Goal: Task Accomplishment & Management: Use online tool/utility

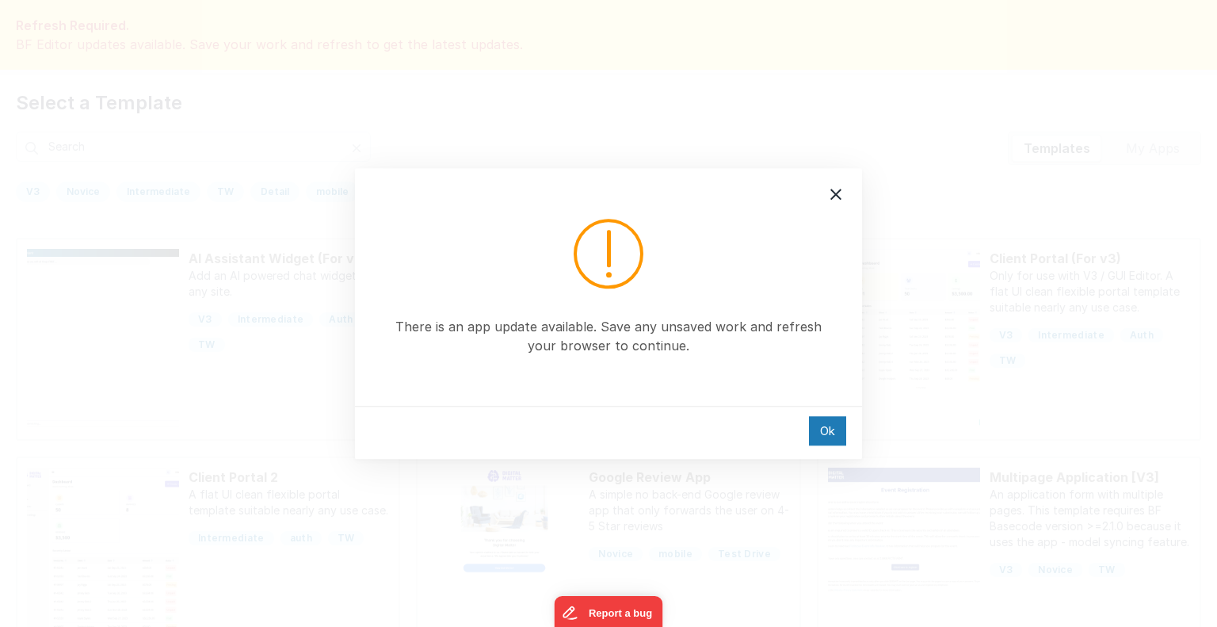
scroll to position [25, 0]
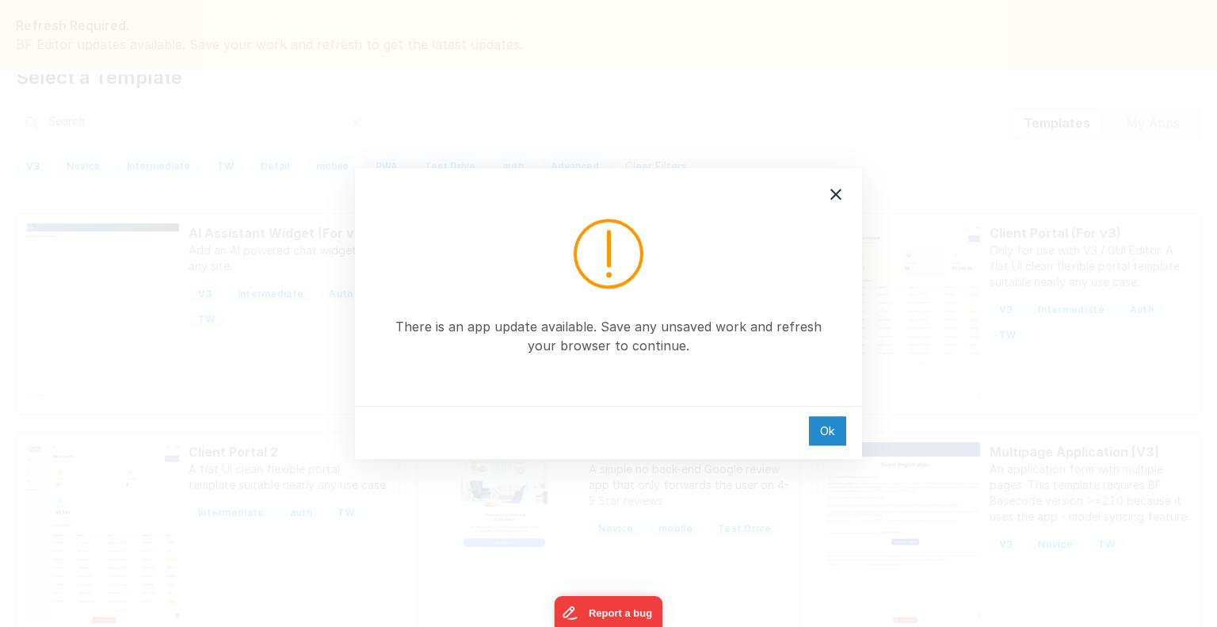
click at [818, 424] on div "Ok" at bounding box center [827, 430] width 37 height 29
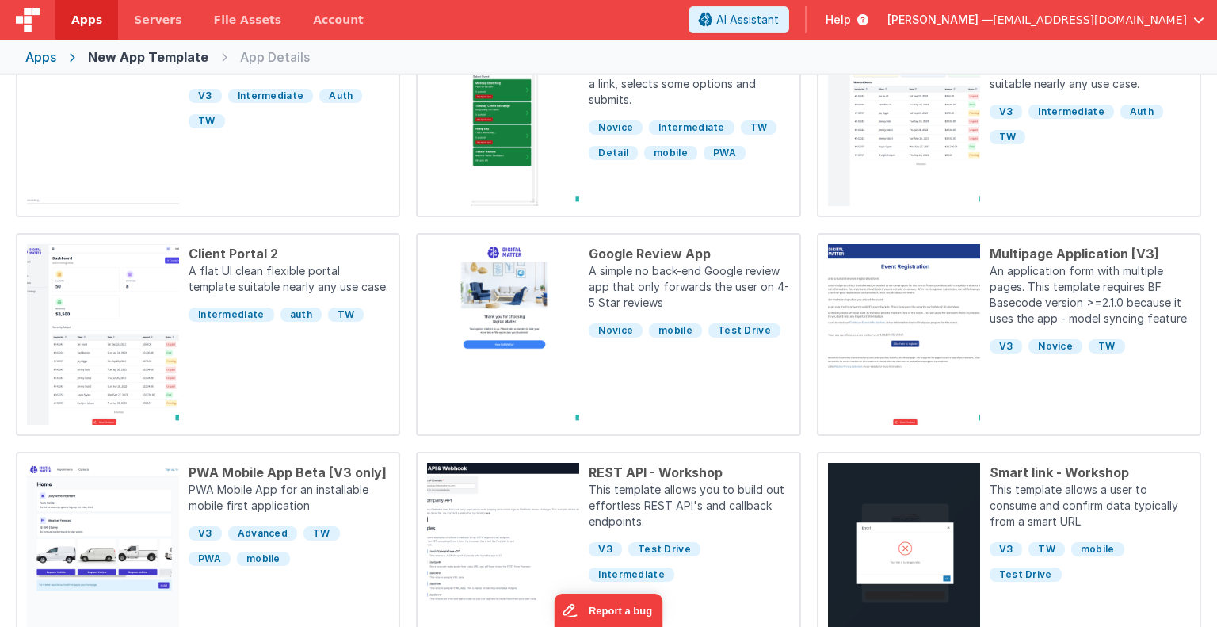
scroll to position [257, 0]
